Goal: Obtain resource: Download file/media

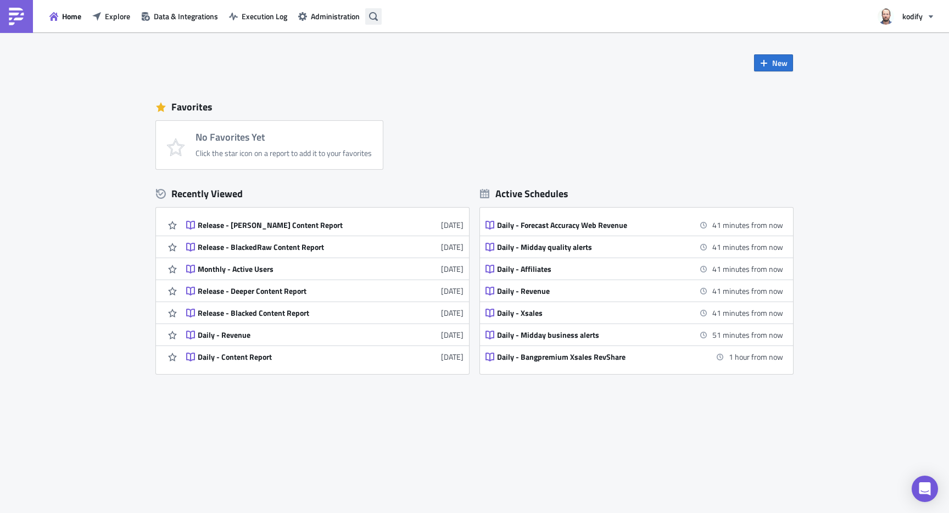
click at [370, 15] on icon "button" at bounding box center [373, 16] width 9 height 9
click at [232, 341] on link "Daily - Revenue [DATE]" at bounding box center [324, 334] width 277 height 21
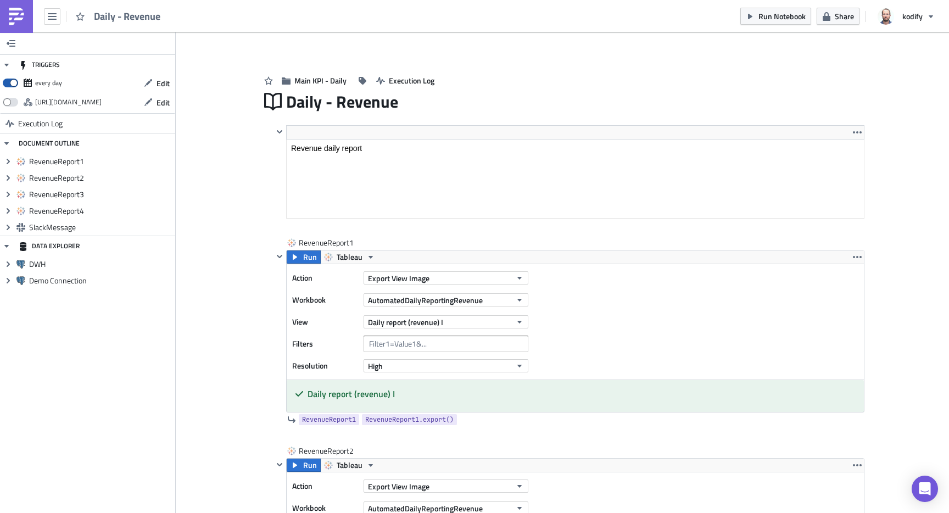
click at [14, 79] on span at bounding box center [10, 83] width 15 height 9
click at [12, 79] on input "checkbox" at bounding box center [8, 79] width 7 height 7
checkbox input "false"
click at [168, 82] on span "Edit" at bounding box center [162, 83] width 13 height 12
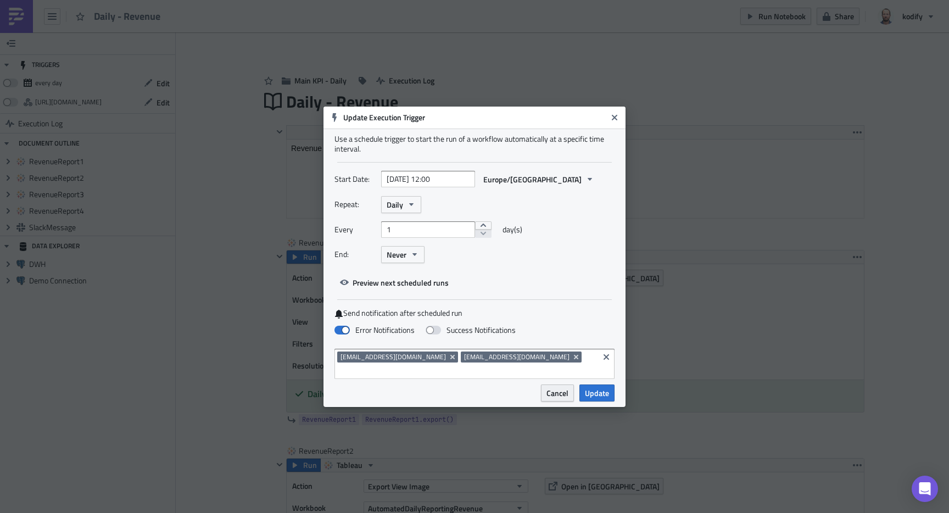
click at [552, 387] on span "Cancel" at bounding box center [557, 393] width 22 height 12
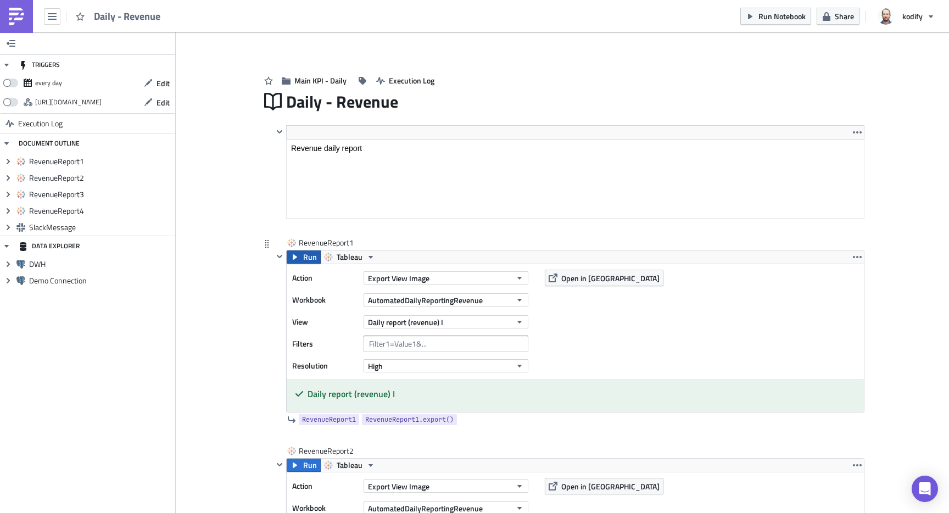
click at [303, 254] on span "Run" at bounding box center [310, 256] width 14 height 13
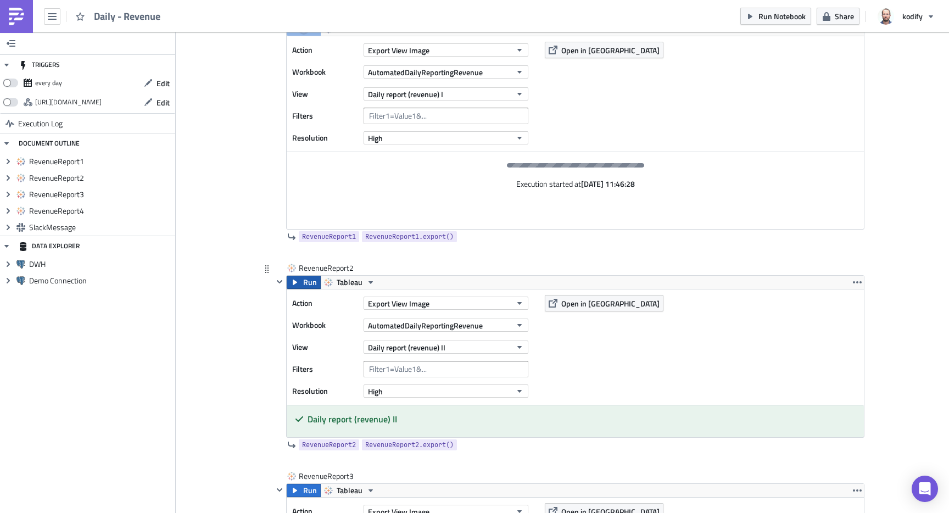
click at [295, 284] on button "Run" at bounding box center [304, 282] width 34 height 13
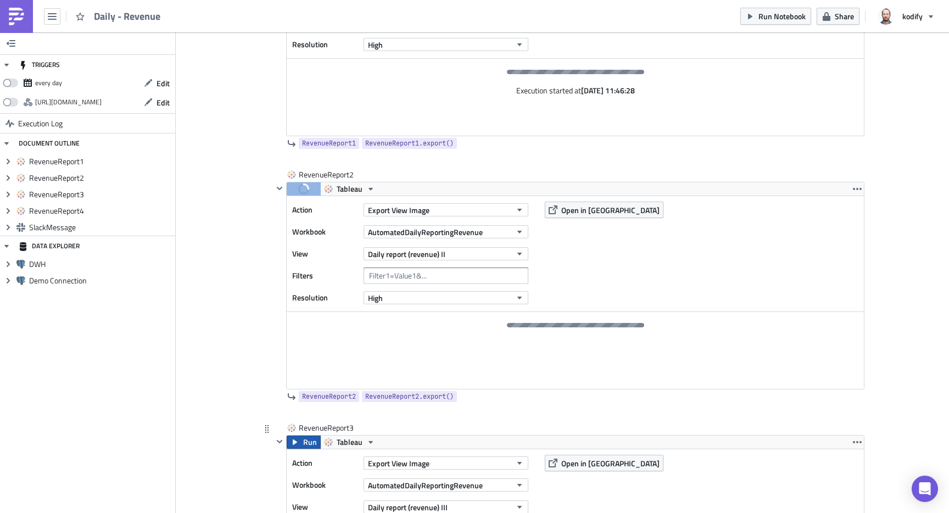
click at [303, 439] on span "Run" at bounding box center [310, 441] width 14 height 13
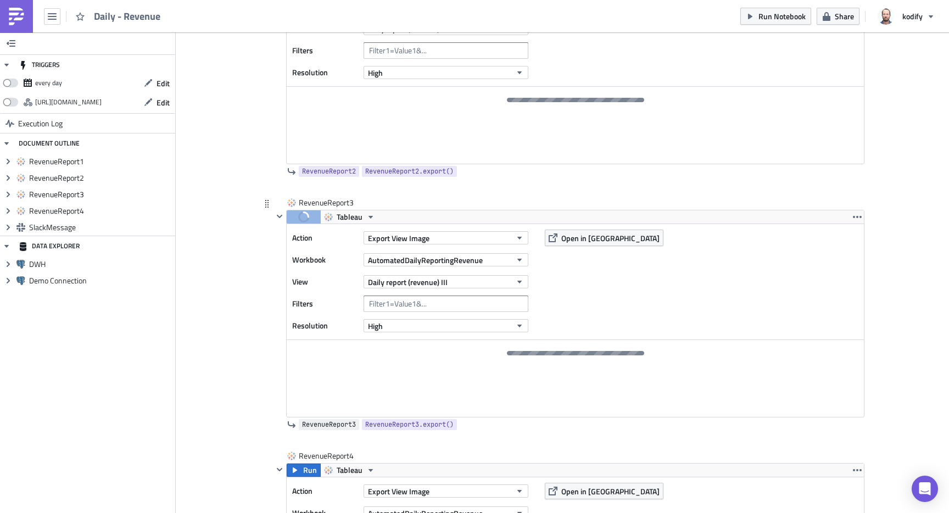
scroll to position [553, 0]
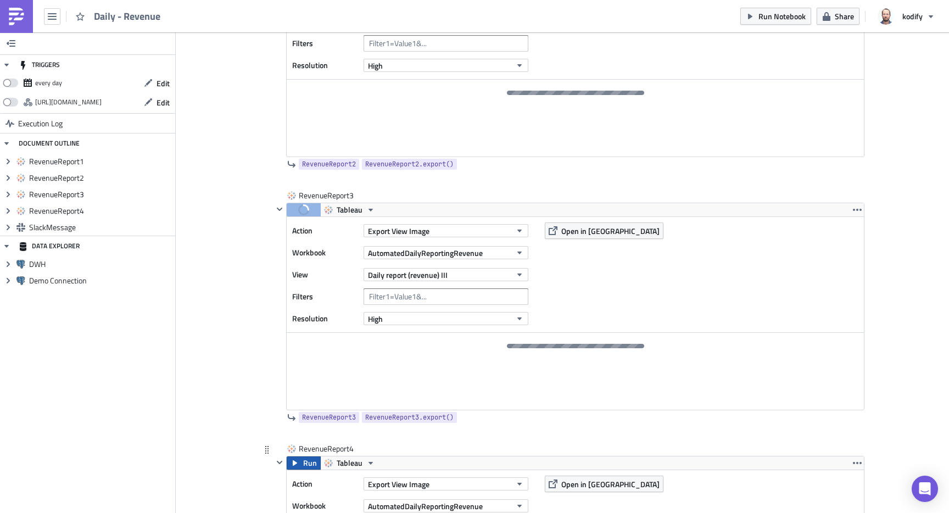
click at [303, 459] on span "Run" at bounding box center [310, 462] width 14 height 13
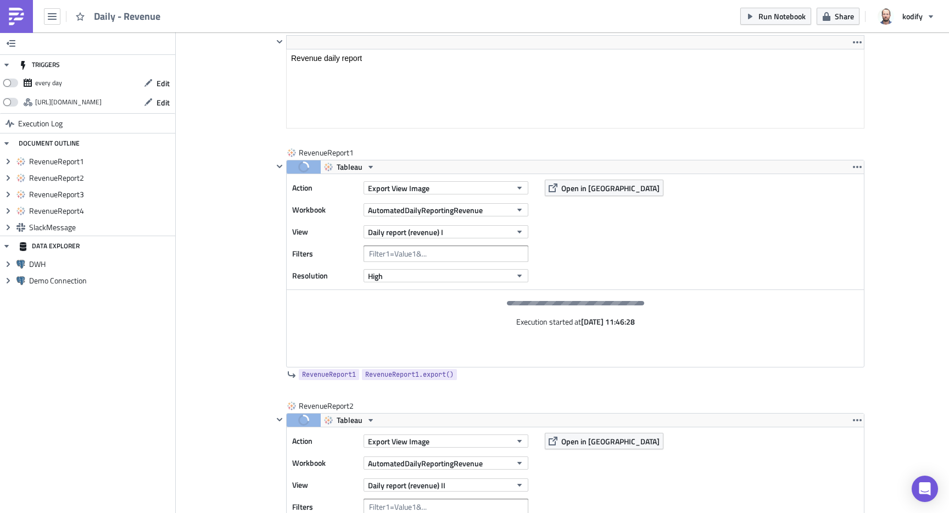
scroll to position [0, 0]
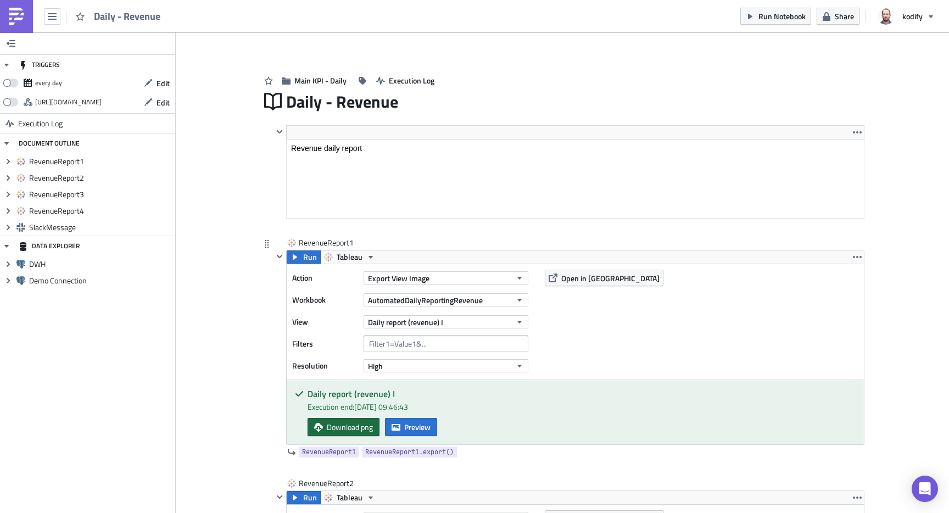
click at [332, 427] on span "Download png" at bounding box center [350, 427] width 46 height 12
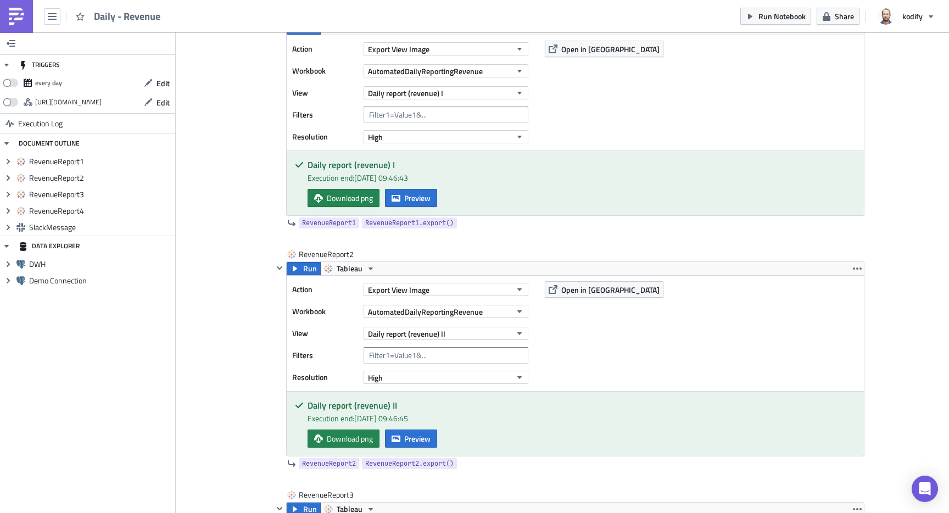
scroll to position [292, 0]
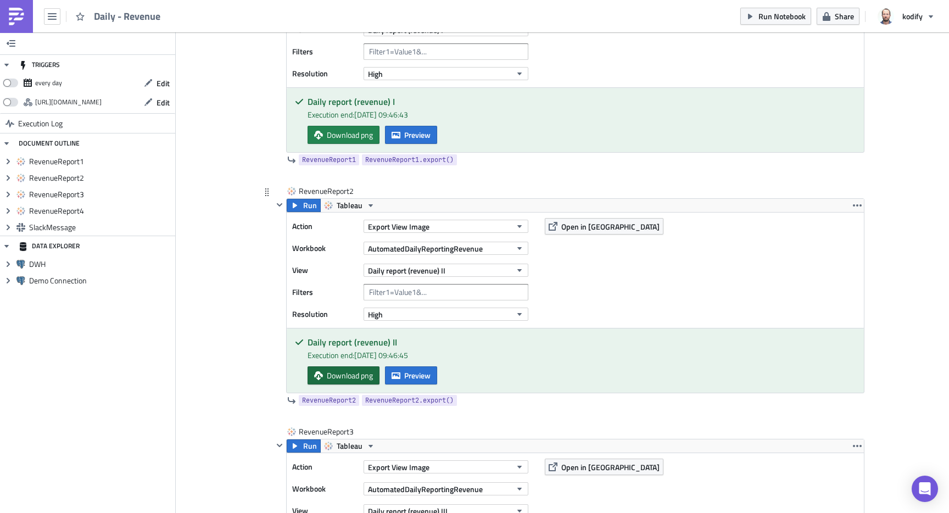
click at [336, 380] on span "Download png" at bounding box center [350, 375] width 46 height 12
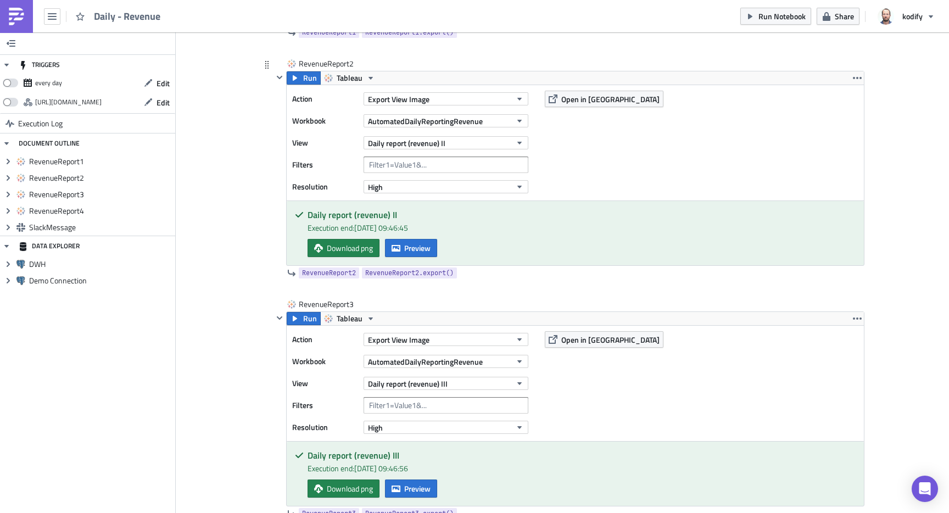
scroll to position [475, 0]
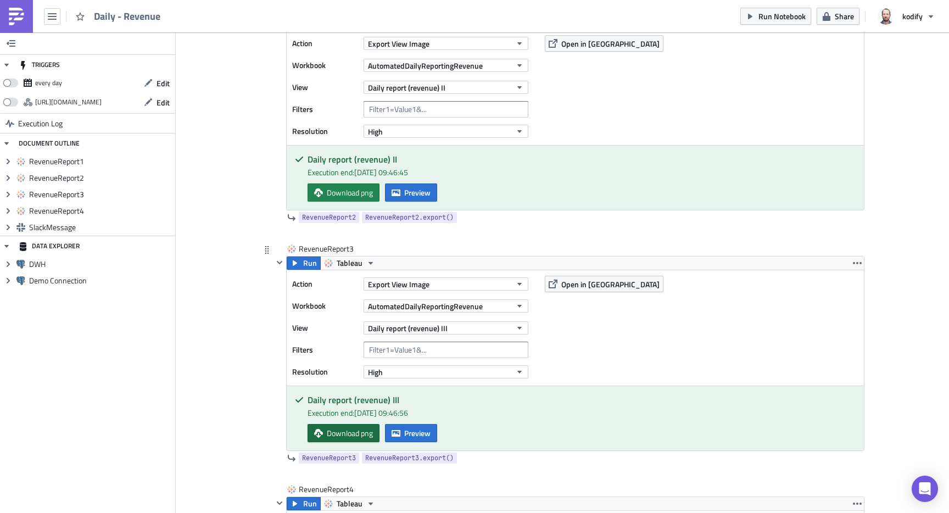
click at [351, 435] on span "Download png" at bounding box center [350, 433] width 46 height 12
click at [303, 266] on span "Run" at bounding box center [310, 262] width 14 height 13
click at [357, 431] on span "Download png" at bounding box center [350, 433] width 46 height 12
click at [569, 280] on span "Open in [GEOGRAPHIC_DATA]" at bounding box center [610, 284] width 98 height 12
click at [419, 428] on span "Preview" at bounding box center [417, 433] width 26 height 12
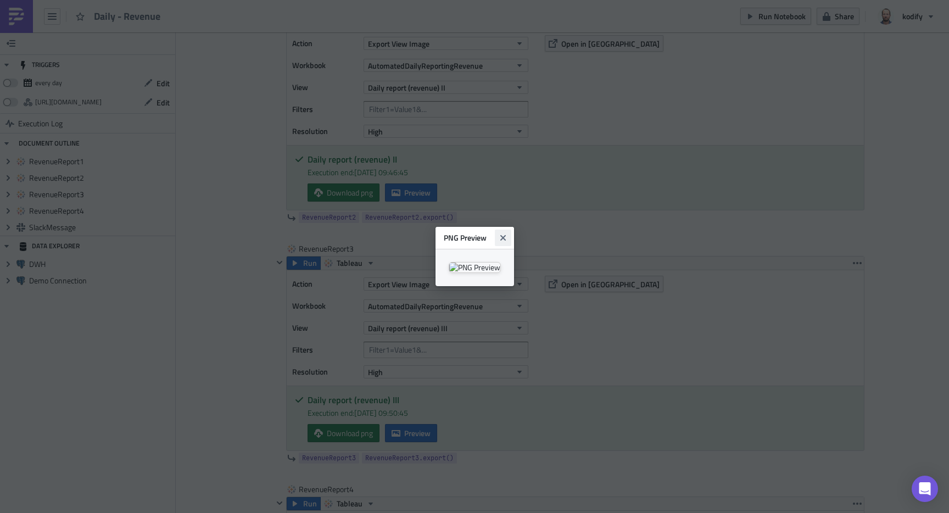
click at [507, 233] on icon "Close" at bounding box center [502, 237] width 9 height 9
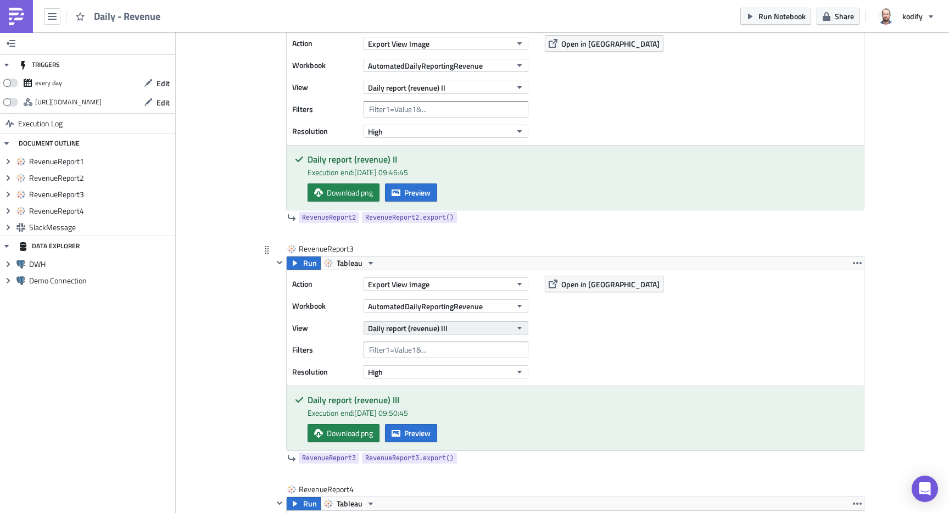
click at [472, 323] on button "Daily report (revenue) III" at bounding box center [445, 327] width 165 height 13
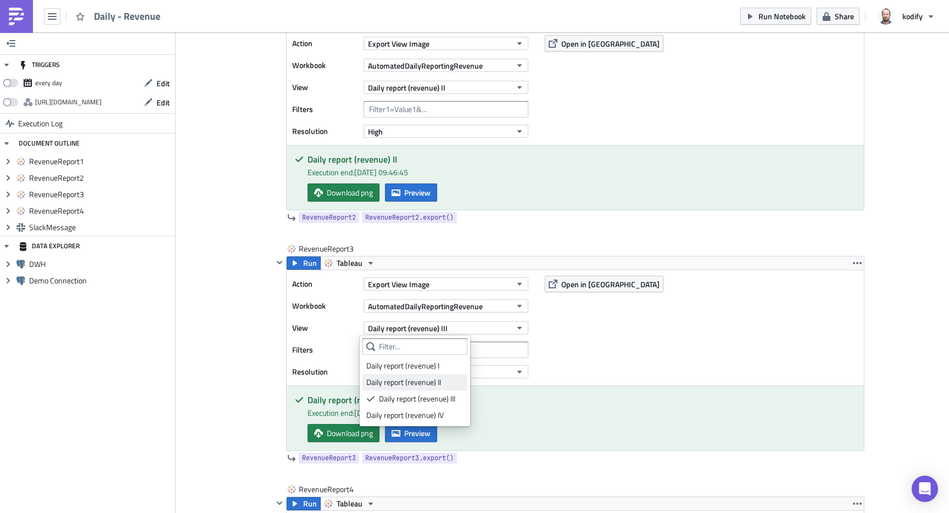
click at [439, 379] on div "Daily report (revenue) II" at bounding box center [414, 382] width 97 height 11
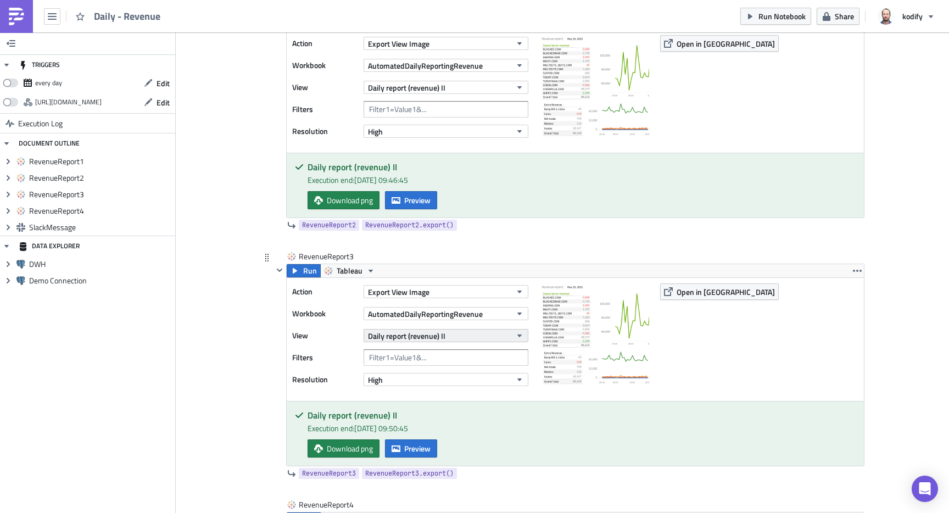
click at [450, 337] on button "Daily report (revenue) II" at bounding box center [445, 335] width 165 height 13
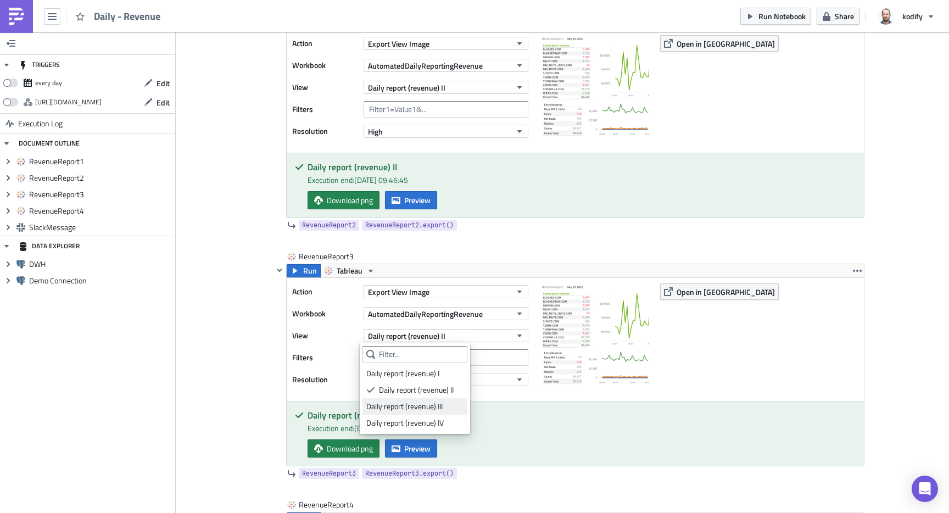
click at [447, 404] on div "Daily report (revenue) III" at bounding box center [414, 406] width 97 height 11
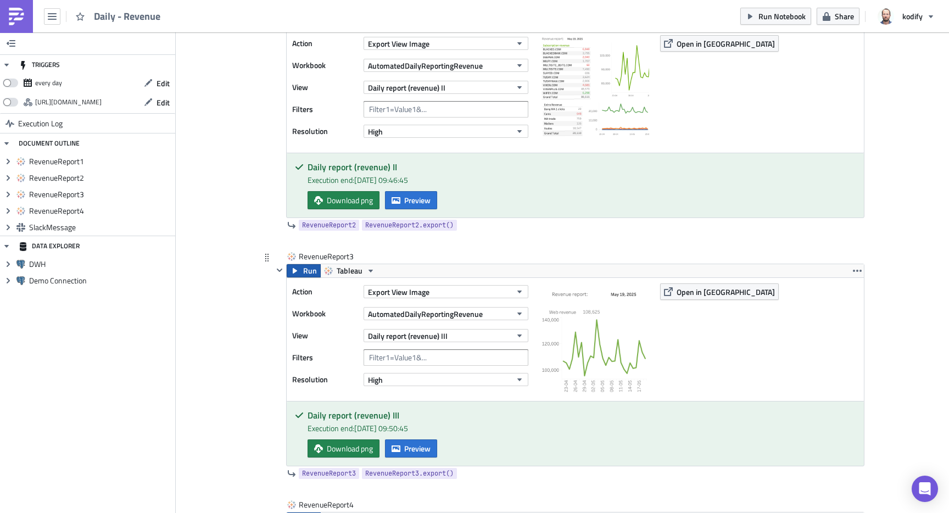
click at [303, 273] on span "Run" at bounding box center [310, 270] width 14 height 13
click at [337, 452] on span "Download png" at bounding box center [350, 448] width 46 height 12
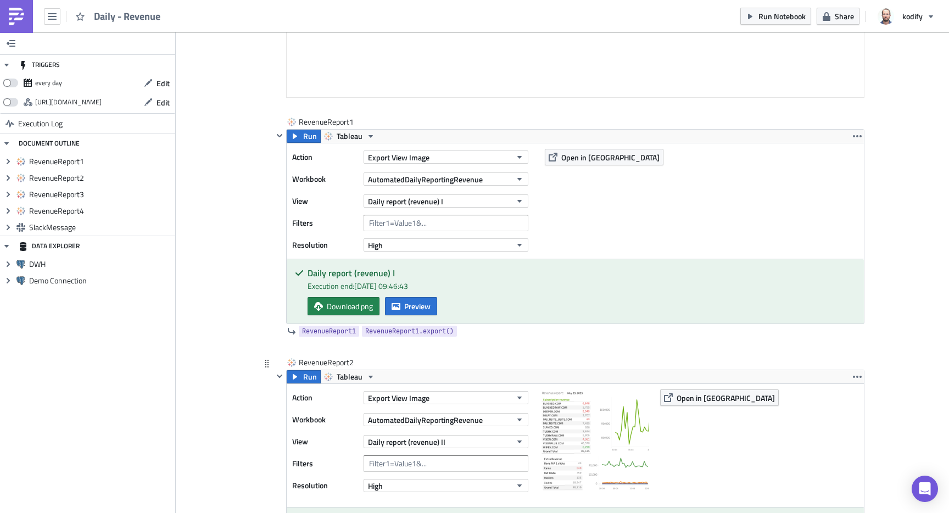
scroll to position [38, 0]
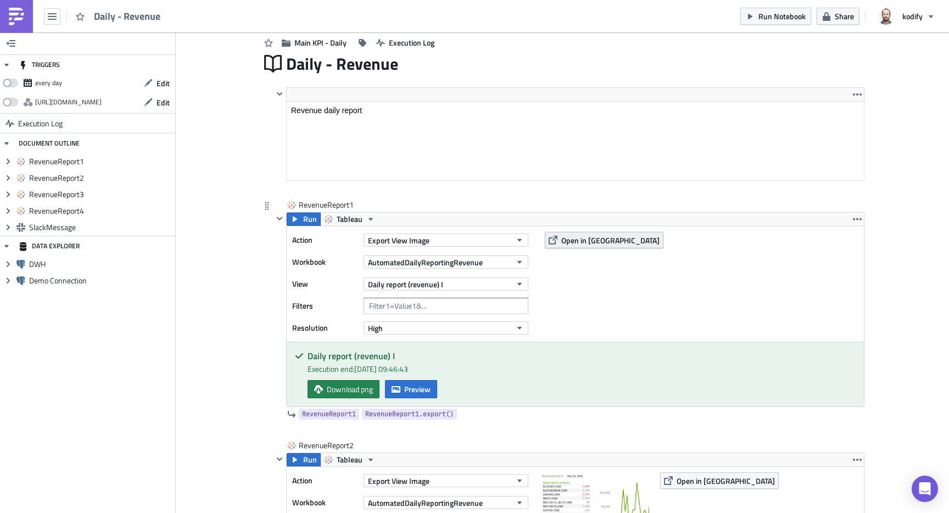
click at [585, 243] on span "Open in [GEOGRAPHIC_DATA]" at bounding box center [610, 240] width 98 height 12
